Goal: Task Accomplishment & Management: Complete application form

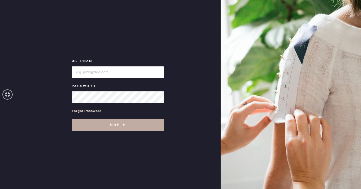
type input "reformationseattle"
click at [132, 120] on button "Sign in" at bounding box center [118, 125] width 92 height 12
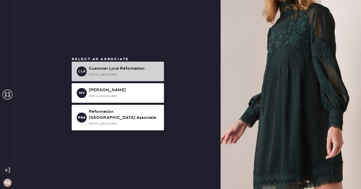
click at [129, 76] on div "store_associate" at bounding box center [124, 75] width 71 height 6
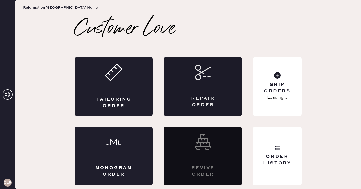
click at [224, 65] on div "Repair Order" at bounding box center [203, 86] width 78 height 59
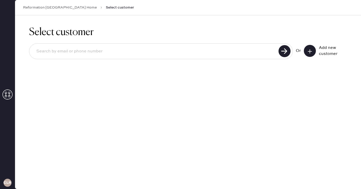
click at [308, 47] on button at bounding box center [310, 51] width 12 height 12
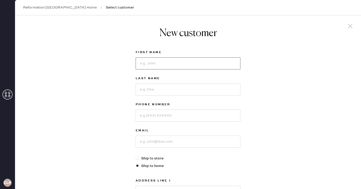
click at [166, 61] on input at bounding box center [188, 63] width 105 height 12
type input "[PERSON_NAME]"
click at [174, 116] on input at bounding box center [188, 116] width 105 height 12
type input "4255125202"
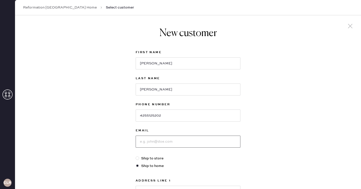
click at [170, 146] on input at bounding box center [188, 142] width 105 height 12
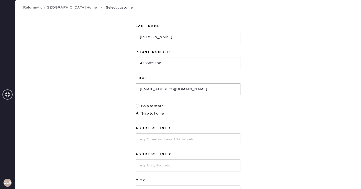
scroll to position [52, 0]
type input "[EMAIL_ADDRESS][DOMAIN_NAME]"
click at [153, 143] on input at bounding box center [188, 140] width 105 height 12
type input "[STREET_ADDRESS]"
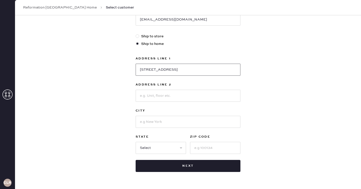
scroll to position [122, 0]
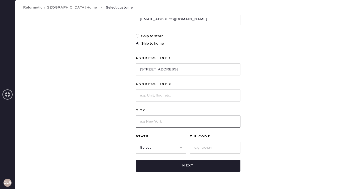
click at [165, 122] on input at bounding box center [188, 122] width 105 height 12
click at [154, 96] on input at bounding box center [188, 96] width 105 height 12
type input "E313"
click at [169, 126] on input at bounding box center [188, 122] width 105 height 12
type input "[GEOGRAPHIC_DATA]"
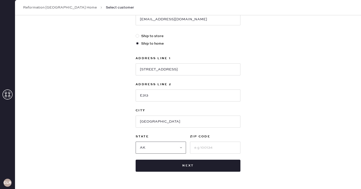
click at [171, 146] on select "Select AK AL AR AZ CA CO CT [GEOGRAPHIC_DATA] DE FL [GEOGRAPHIC_DATA] HI [GEOGR…" at bounding box center [161, 148] width 50 height 12
select select "WA"
click at [136, 142] on select "Select AK AL AR AZ CA CO CT [GEOGRAPHIC_DATA] DE FL [GEOGRAPHIC_DATA] HI [GEOGR…" at bounding box center [161, 148] width 50 height 12
click at [209, 148] on input at bounding box center [215, 148] width 50 height 12
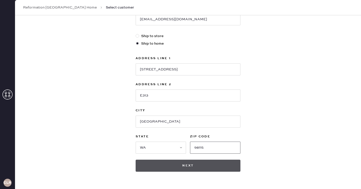
type input "98115"
click at [216, 168] on button "Next" at bounding box center [188, 166] width 105 height 12
click at [195, 164] on button "Next" at bounding box center [188, 166] width 105 height 12
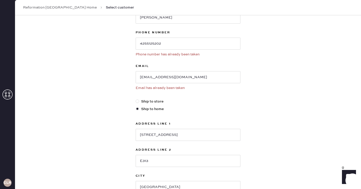
scroll to position [79, 0]
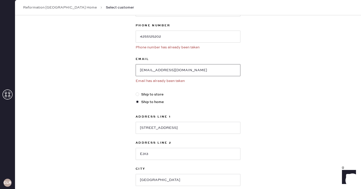
click at [162, 70] on input "[EMAIL_ADDRESS][DOMAIN_NAME]" at bounding box center [188, 70] width 105 height 12
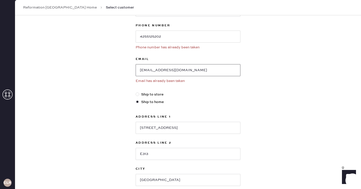
scroll to position [0, 0]
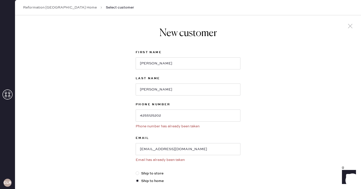
click at [9, 103] on div "CLR" at bounding box center [7, 94] width 15 height 189
click at [7, 94] on icon at bounding box center [8, 95] width 10 height 10
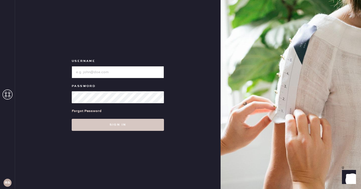
type input "reformationseattle"
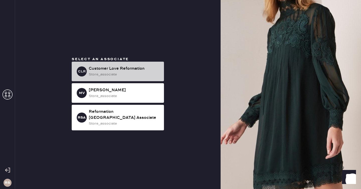
click at [136, 70] on div "Customer Love Reformation" at bounding box center [124, 69] width 71 height 6
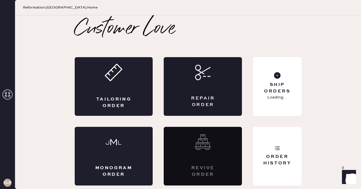
click at [205, 70] on icon at bounding box center [203, 73] width 16 height 16
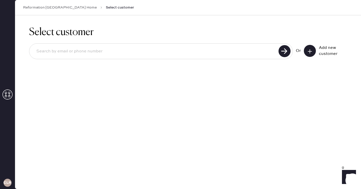
click at [164, 42] on div "Or Add new customer" at bounding box center [188, 51] width 318 height 27
click at [162, 48] on input at bounding box center [154, 52] width 245 height 12
paste input "[EMAIL_ADDRESS][DOMAIN_NAME]"
type input "[EMAIL_ADDRESS][DOMAIN_NAME]"
click at [292, 46] on div "[EMAIL_ADDRESS][DOMAIN_NAME]" at bounding box center [161, 51] width 264 height 16
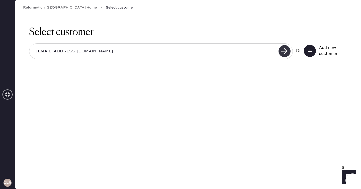
click at [289, 49] on use at bounding box center [285, 51] width 12 height 12
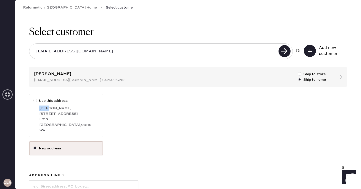
click at [46, 106] on div "[PERSON_NAME]" at bounding box center [68, 109] width 59 height 6
click at [72, 115] on div "[STREET_ADDRESS]" at bounding box center [68, 114] width 59 height 6
click at [34, 98] on input "Use this address" at bounding box center [33, 98] width 0 height 0
radio input "true"
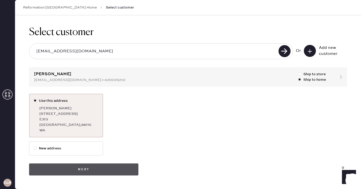
click at [102, 172] on button "Next" at bounding box center [83, 169] width 109 height 12
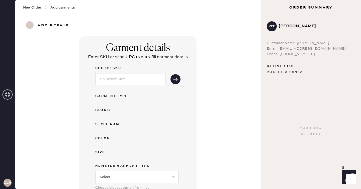
scroll to position [181, 0]
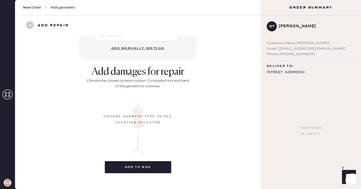
click at [141, 43] on button "Add manually instead" at bounding box center [137, 48] width 59 height 10
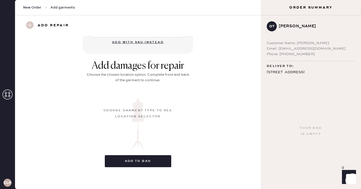
scroll to position [0, 0]
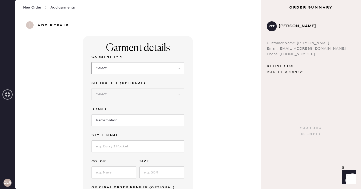
click at [111, 67] on select "Select Basic Skirt Jeans Leggings Pants Shorts Basic Sleeved Dress Basic Sleeve…" at bounding box center [138, 68] width 93 height 12
select select "8"
click at [92, 62] on select "Select Basic Skirt Jeans Leggings Pants Shorts Basic Sleeved Dress Basic Sleeve…" at bounding box center [138, 68] width 93 height 12
click at [128, 142] on input at bounding box center [138, 146] width 93 height 12
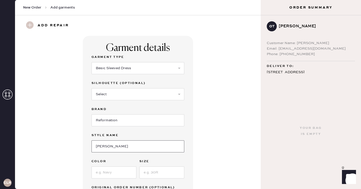
type input "[PERSON_NAME]"
type input "Black"
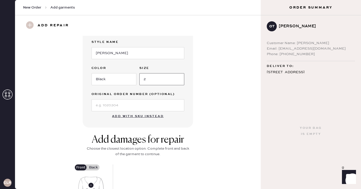
scroll to position [96, 0]
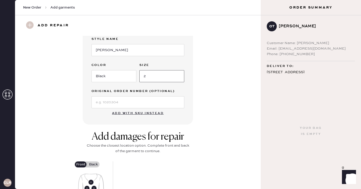
type input "2"
click at [203, 104] on div "Garment details Garment Type Select Basic Skirt Jeans Leggings Pants Shorts Bas…" at bounding box center [138, 32] width 228 height 185
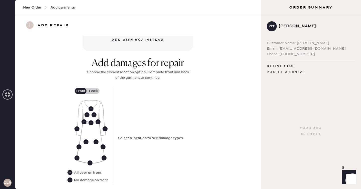
scroll to position [184, 0]
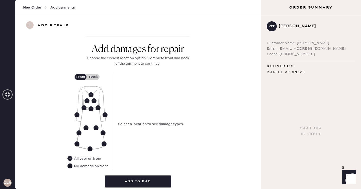
click at [93, 76] on label "Back" at bounding box center [93, 77] width 13 height 6
click at [93, 77] on input "Back" at bounding box center [93, 77] width 0 height 0
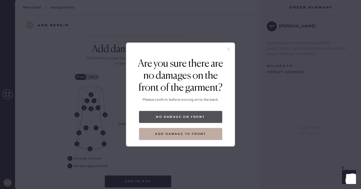
click at [177, 117] on button "No damage on front" at bounding box center [180, 117] width 83 height 12
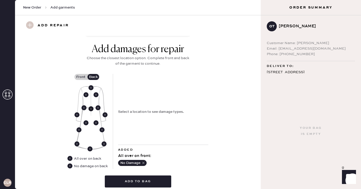
click at [92, 109] on use at bounding box center [90, 108] width 5 height 5
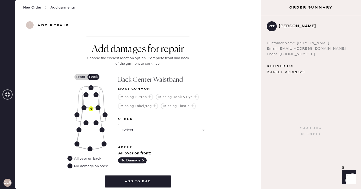
click at [140, 130] on select "Select Broken / Ripped Hem Broken Beads Broken Belt Loop Broken Button Broken C…" at bounding box center [163, 130] width 90 height 12
select select "1634"
click at [118, 124] on select "Select Broken / Ripped Hem Broken Beads Broken Belt Loop Broken Button Broken C…" at bounding box center [163, 130] width 90 height 12
select select
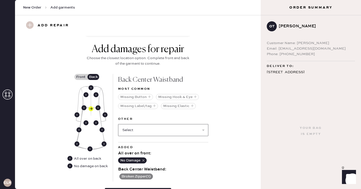
click at [136, 127] on select "Select Broken / Ripped Hem Broken Beads Broken Belt Loop Broken Button Broken C…" at bounding box center [163, 130] width 90 height 12
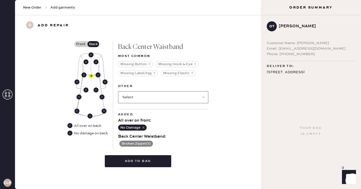
scroll to position [216, 0]
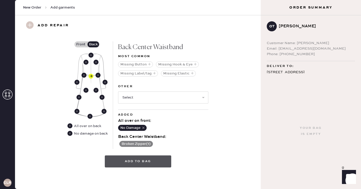
click at [165, 160] on button "Add to bag" at bounding box center [138, 161] width 66 height 12
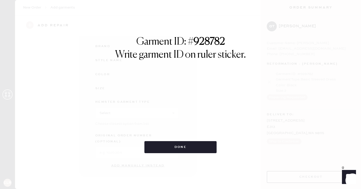
scroll to position [58, 0]
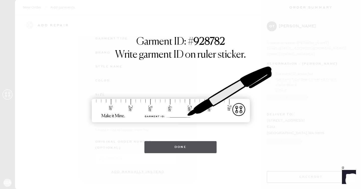
click at [190, 144] on button "Done" at bounding box center [180, 147] width 72 height 12
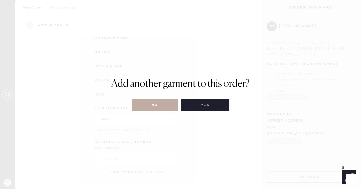
click at [163, 105] on button "No" at bounding box center [155, 105] width 46 height 12
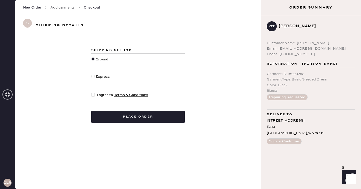
click at [95, 95] on div at bounding box center [93, 95] width 4 height 4
click at [92, 93] on input "I agree to Terms & Conditions" at bounding box center [91, 92] width 0 height 0
checkbox input "true"
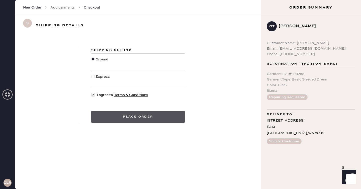
click at [138, 118] on button "Place order" at bounding box center [138, 117] width 94 height 12
